Goal: Information Seeking & Learning: Learn about a topic

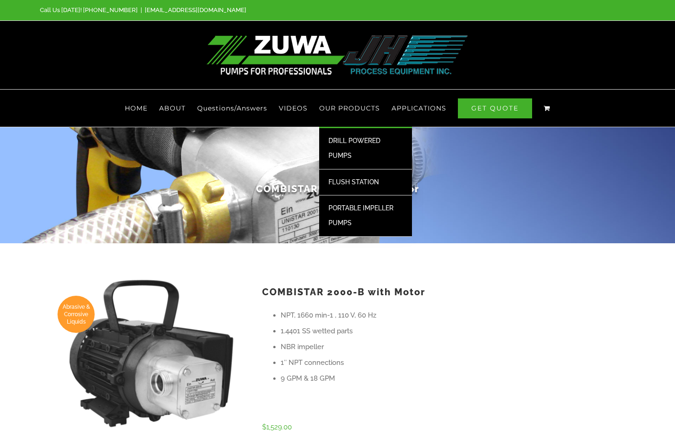
click at [360, 209] on span "PORTABLE IMPELLER PUMPS" at bounding box center [360, 215] width 65 height 22
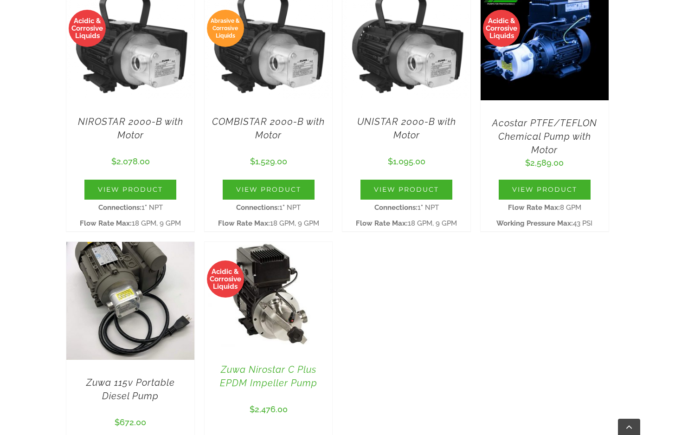
scroll to position [417, 0]
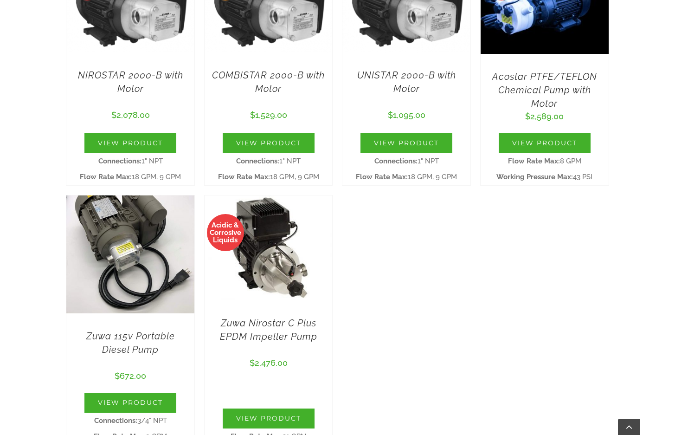
click at [281, 282] on img at bounding box center [269, 247] width 128 height 105
click at [288, 337] on link "Zuwa Nirostar C Plus EPDM Impeller Pump" at bounding box center [268, 329] width 97 height 25
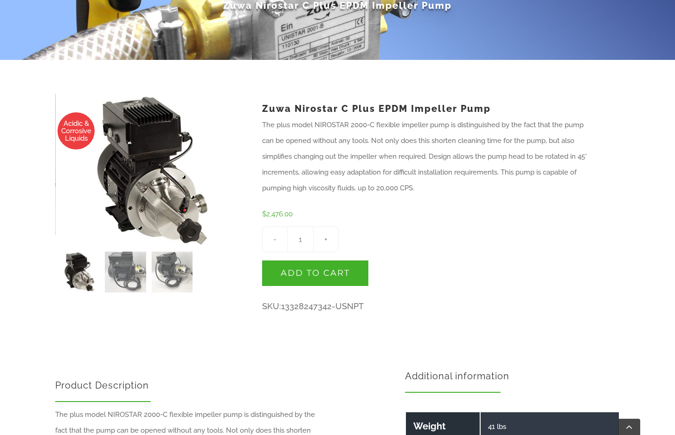
scroll to position [186, 0]
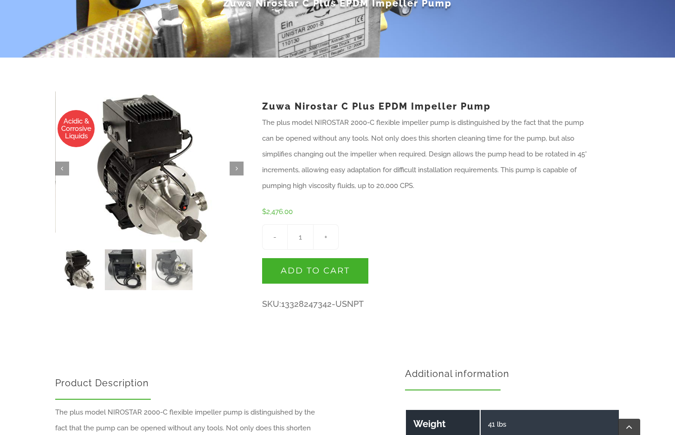
click at [119, 274] on img at bounding box center [125, 269] width 41 height 41
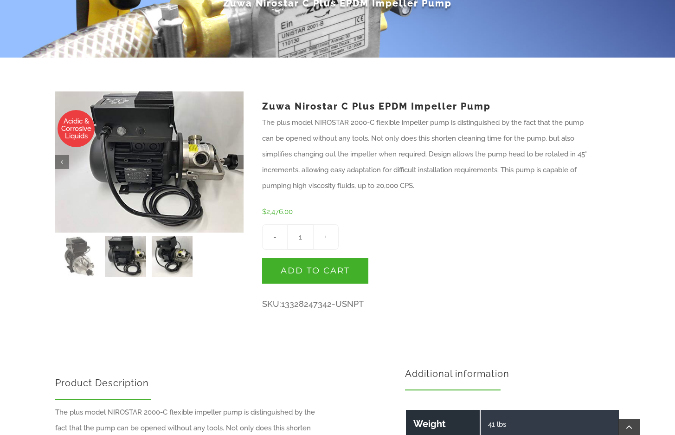
click at [171, 250] on img at bounding box center [172, 256] width 41 height 41
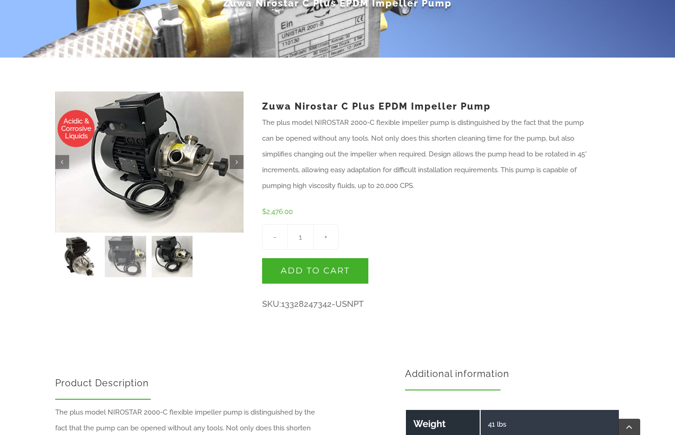
click at [74, 257] on img at bounding box center [78, 256] width 41 height 41
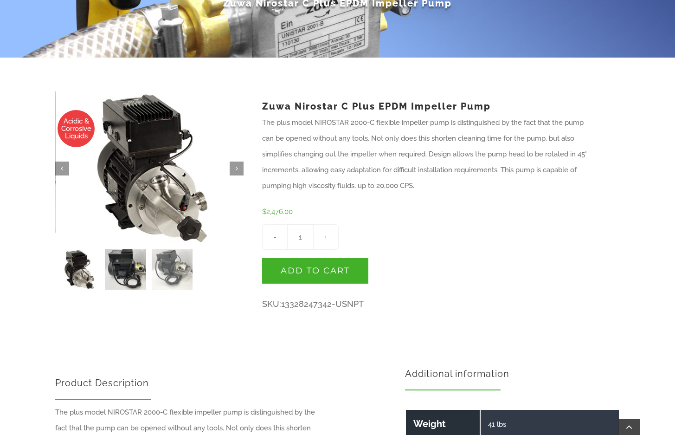
click at [135, 274] on img at bounding box center [125, 269] width 41 height 41
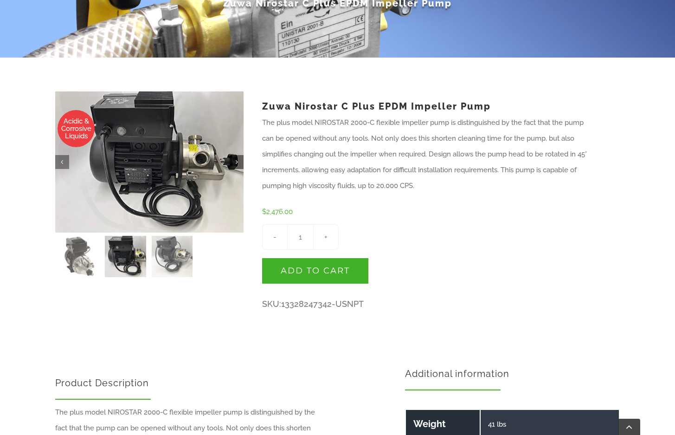
click at [234, 160] on link "" at bounding box center [237, 162] width 14 height 14
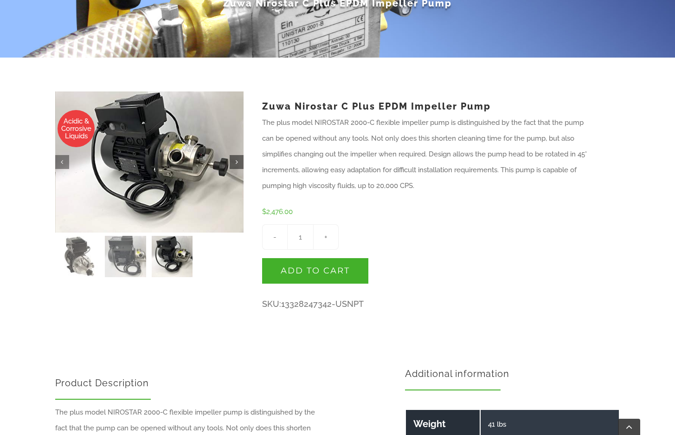
click at [234, 160] on link "" at bounding box center [237, 162] width 14 height 14
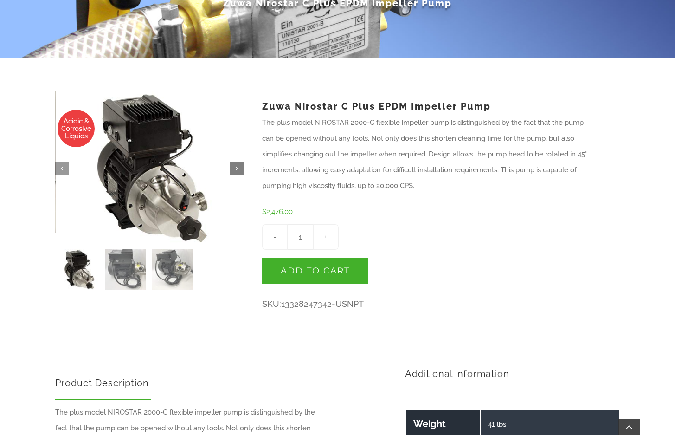
click at [232, 163] on link "" at bounding box center [237, 168] width 14 height 14
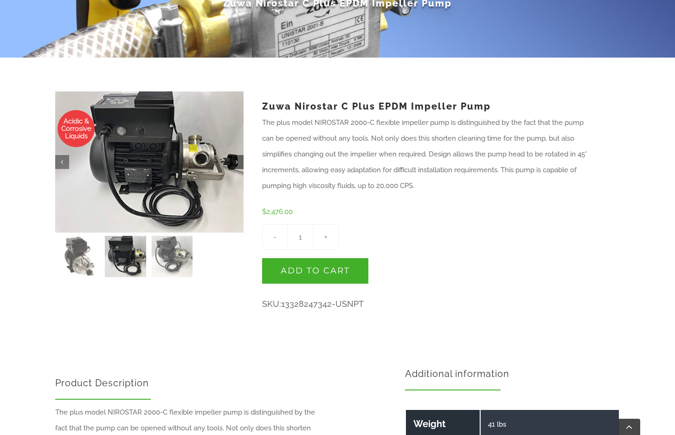
click at [232, 163] on link "" at bounding box center [237, 162] width 14 height 14
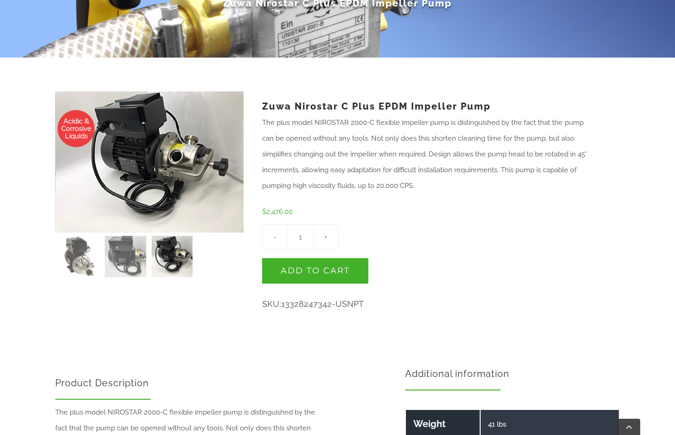
click at [616, 127] on div "Zuwa Nirostar C Plus EPDM Impeller Pump The plus model NIROSTAR 2000-C flexible…" at bounding box center [432, 225] width 376 height 269
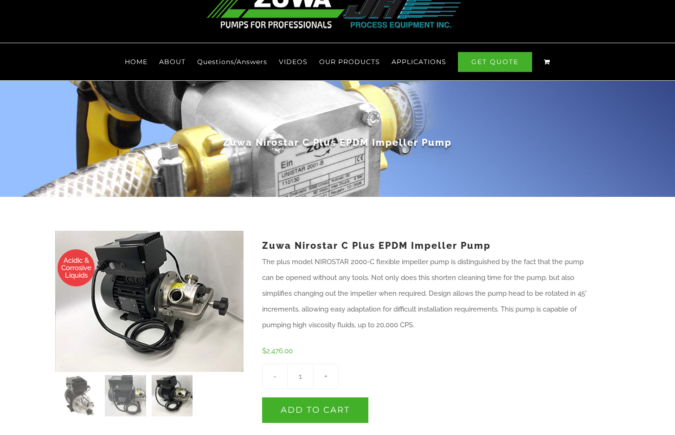
scroll to position [0, 0]
